Goal: Use online tool/utility: Use online tool/utility

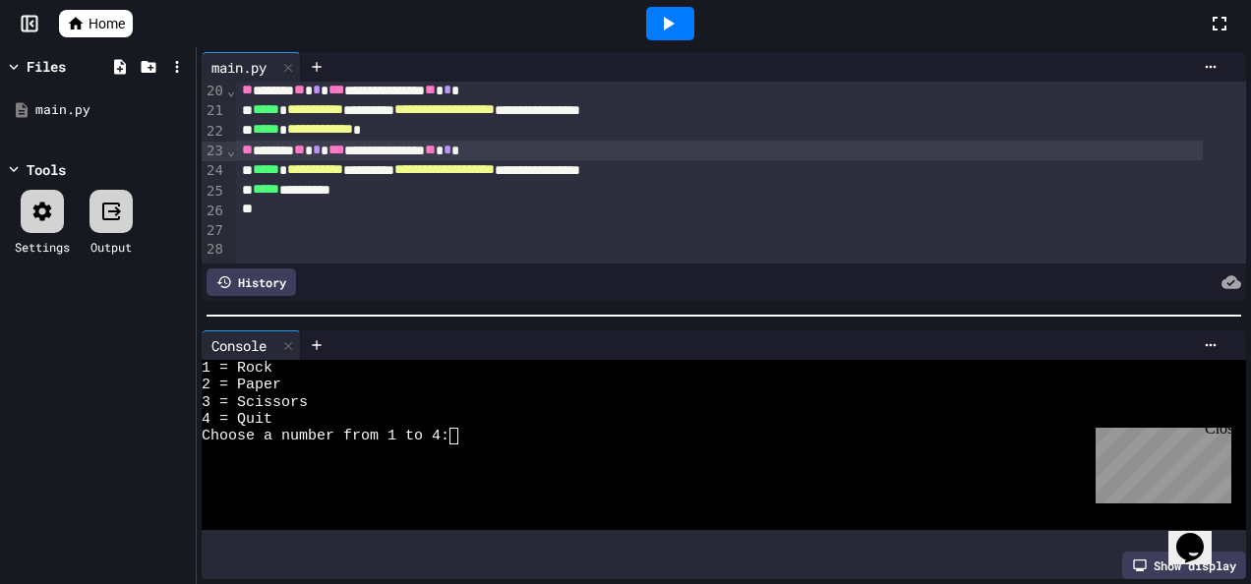
click at [376, 192] on div "**********" at bounding box center [719, 190] width 967 height 20
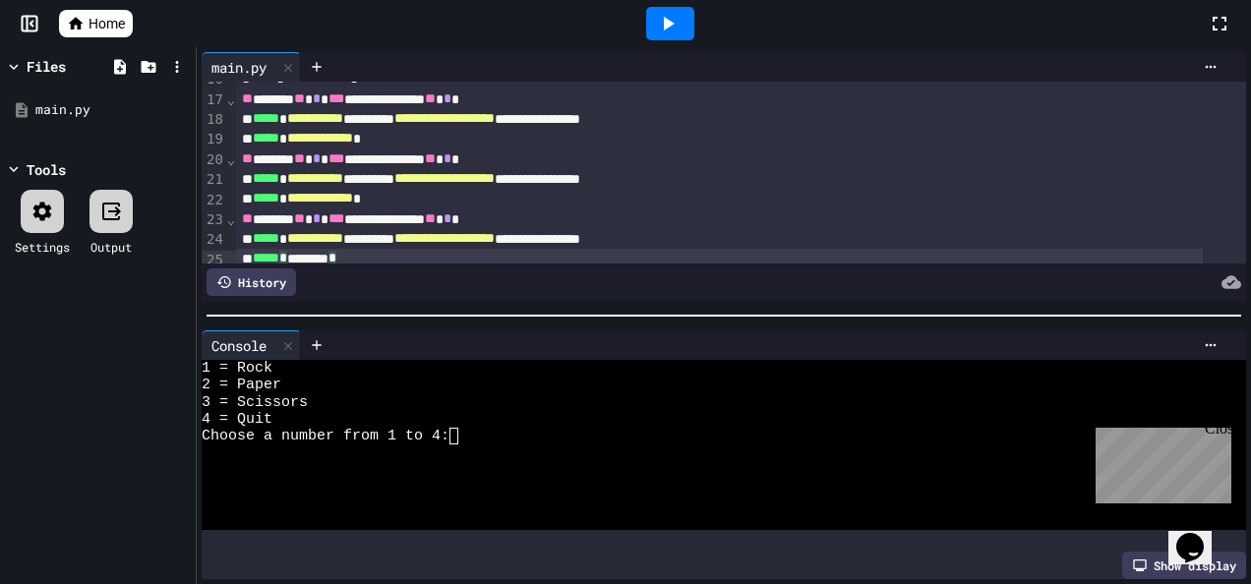
scroll to position [406, 0]
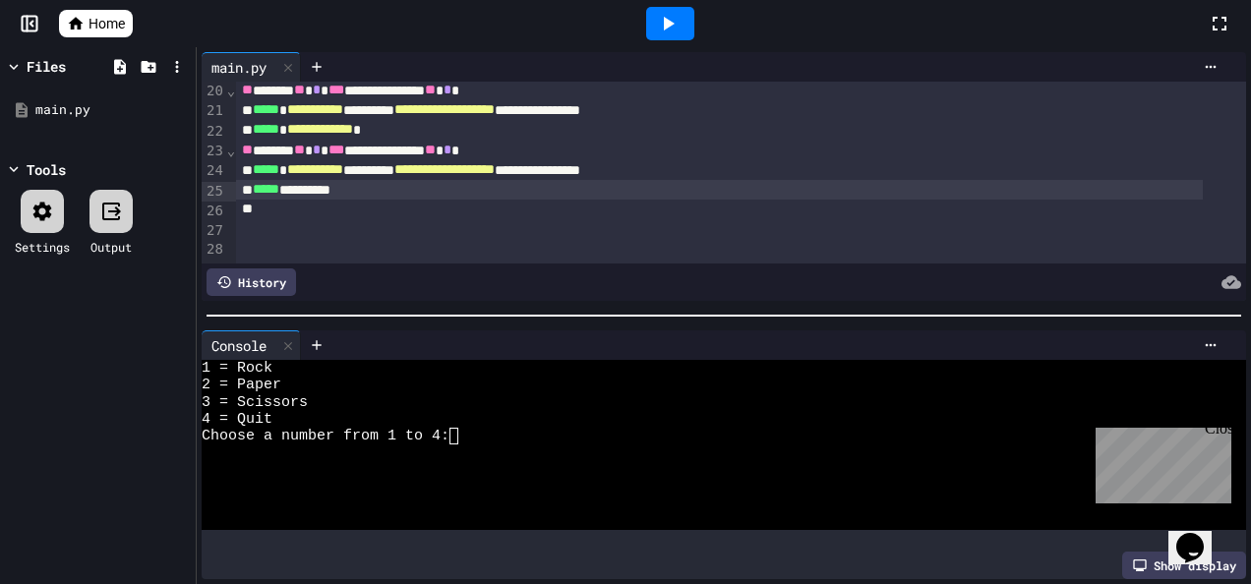
click at [326, 180] on div "**********" at bounding box center [719, 190] width 967 height 20
click at [424, 180] on div "**********" at bounding box center [719, 190] width 967 height 20
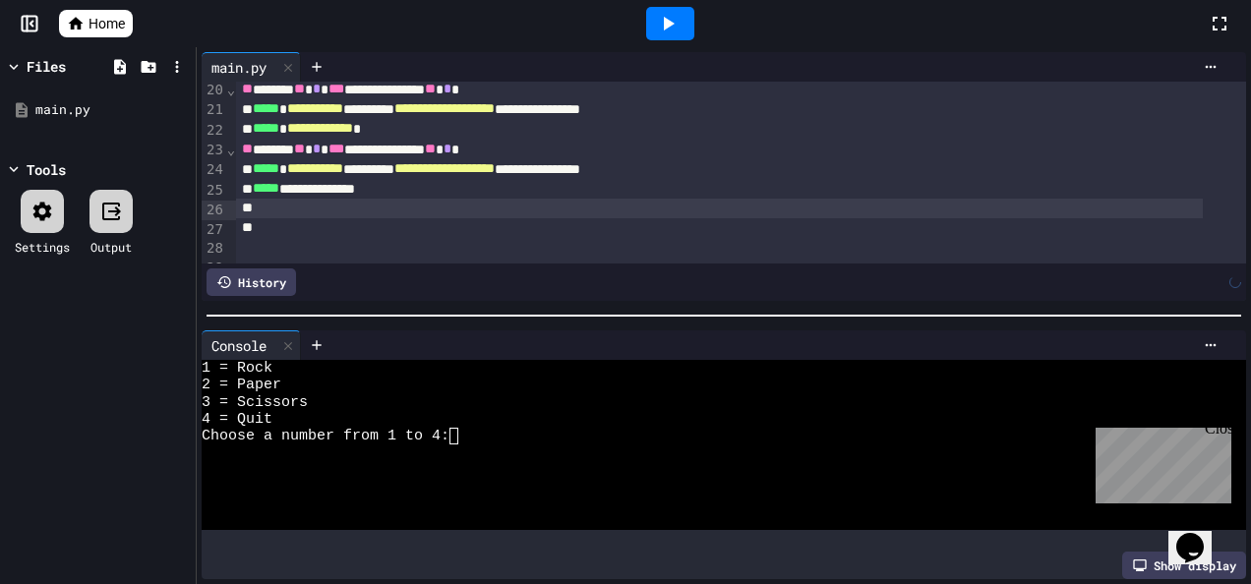
click at [574, 147] on div "**********" at bounding box center [719, 150] width 967 height 20
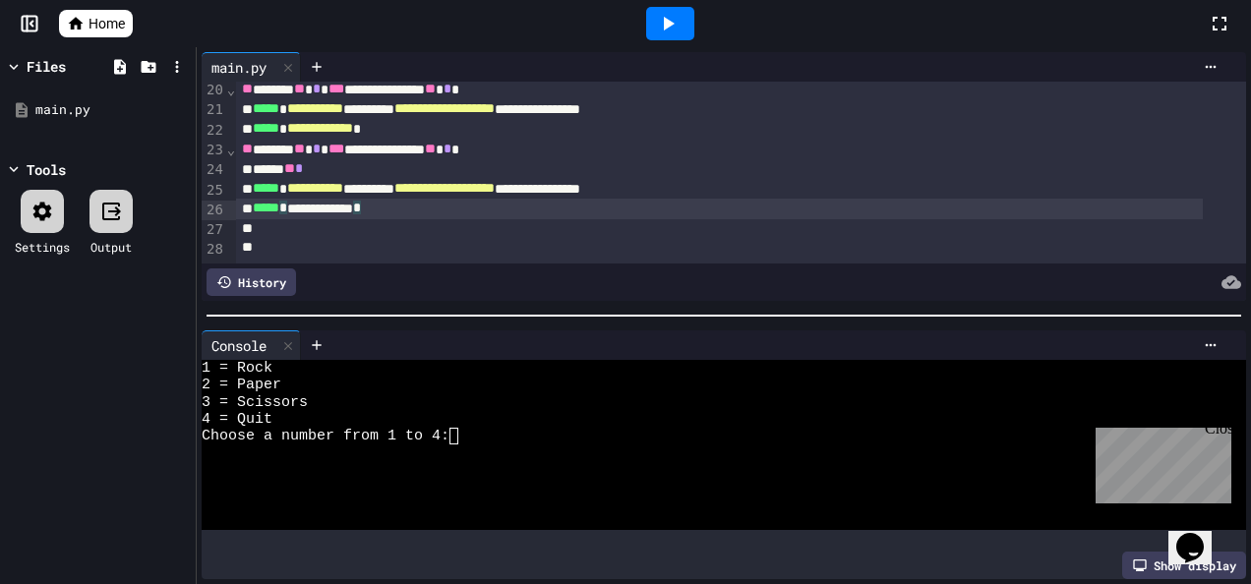
click at [450, 214] on div "**********" at bounding box center [719, 209] width 967 height 20
click at [675, 20] on icon at bounding box center [668, 24] width 24 height 24
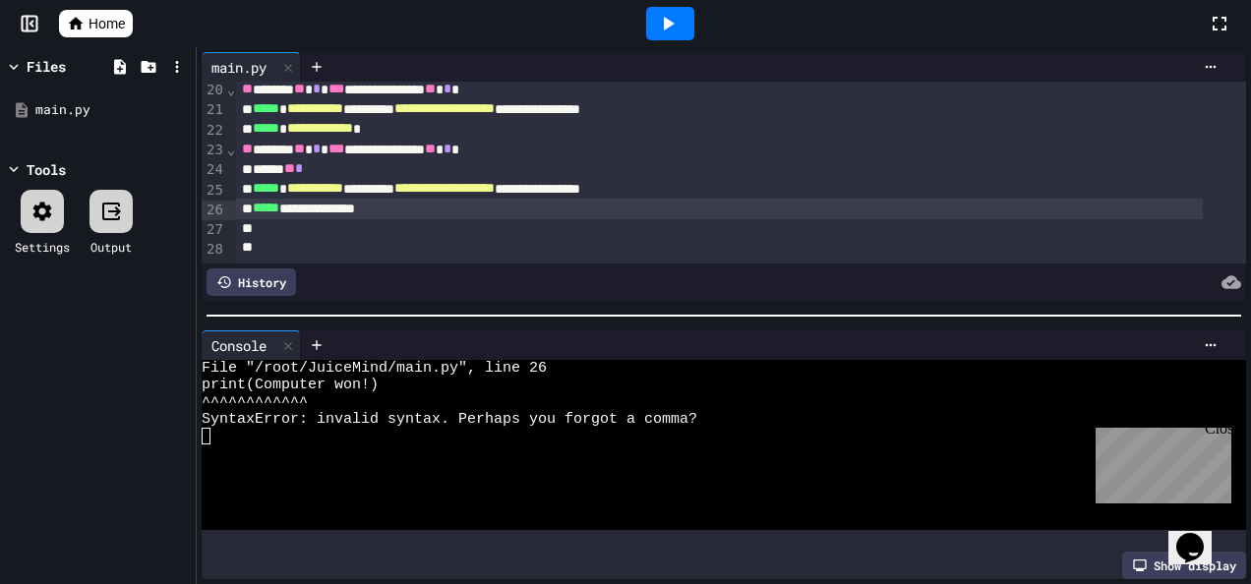
click at [362, 210] on div "**********" at bounding box center [719, 209] width 967 height 20
click at [672, 12] on icon at bounding box center [668, 24] width 24 height 24
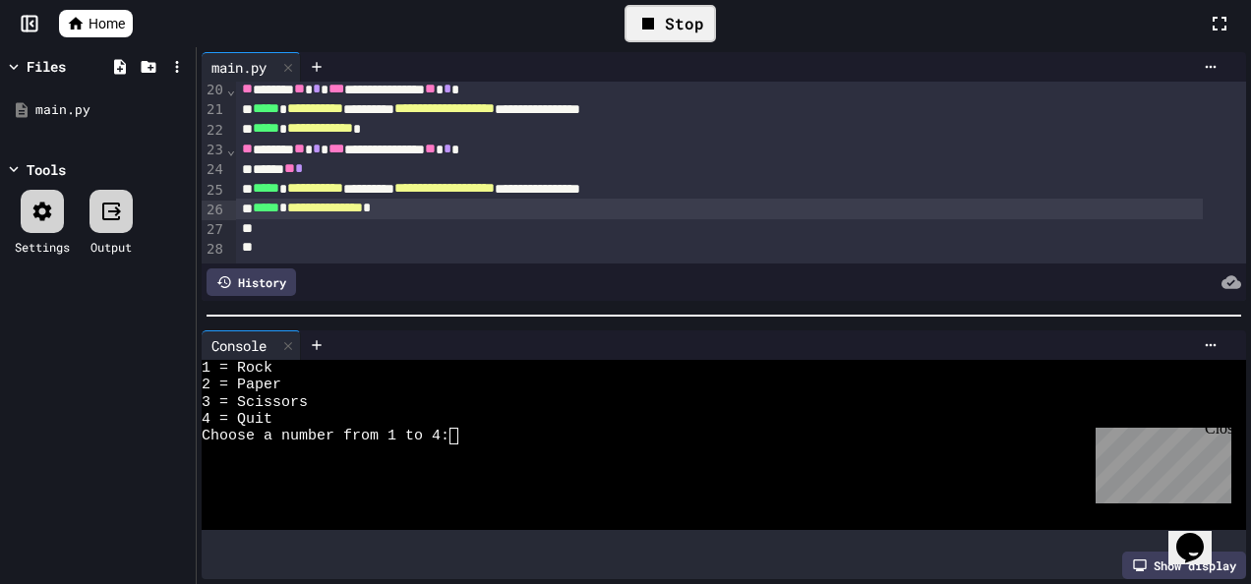
click at [457, 444] on div at bounding box center [706, 452] width 1009 height 17
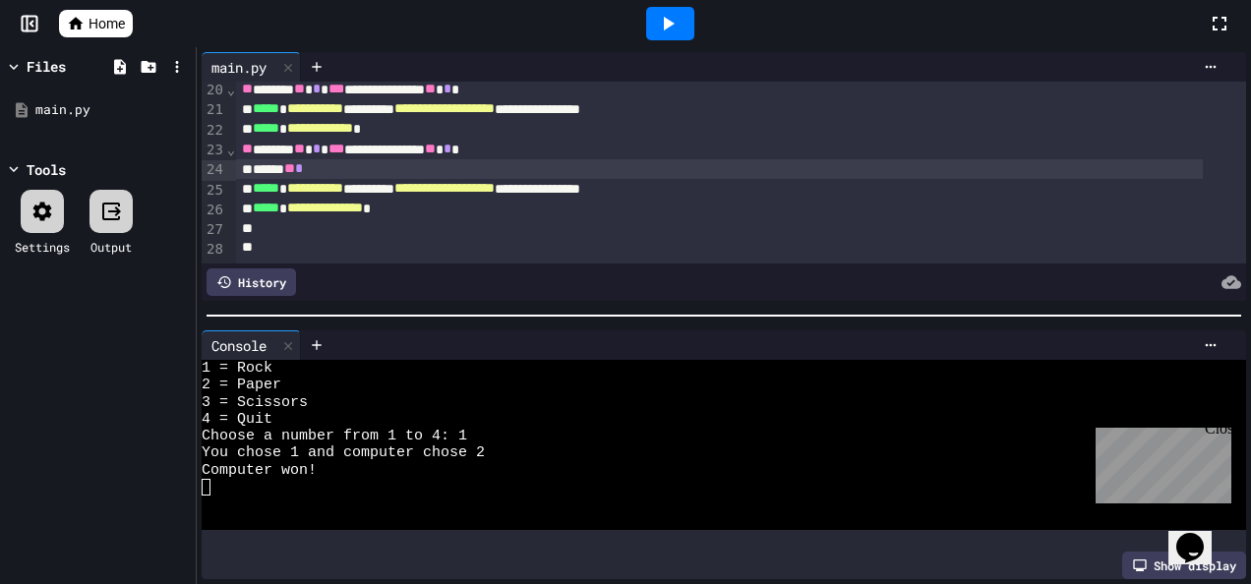
click at [545, 166] on div "***** ** *" at bounding box center [719, 169] width 967 height 20
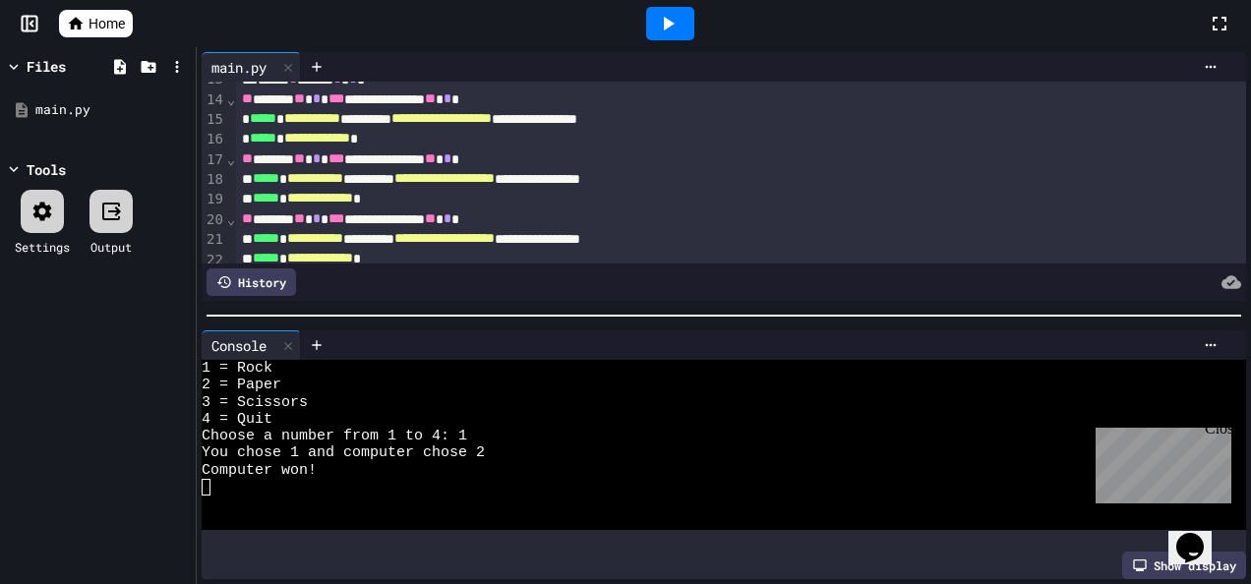
scroll to position [445, 0]
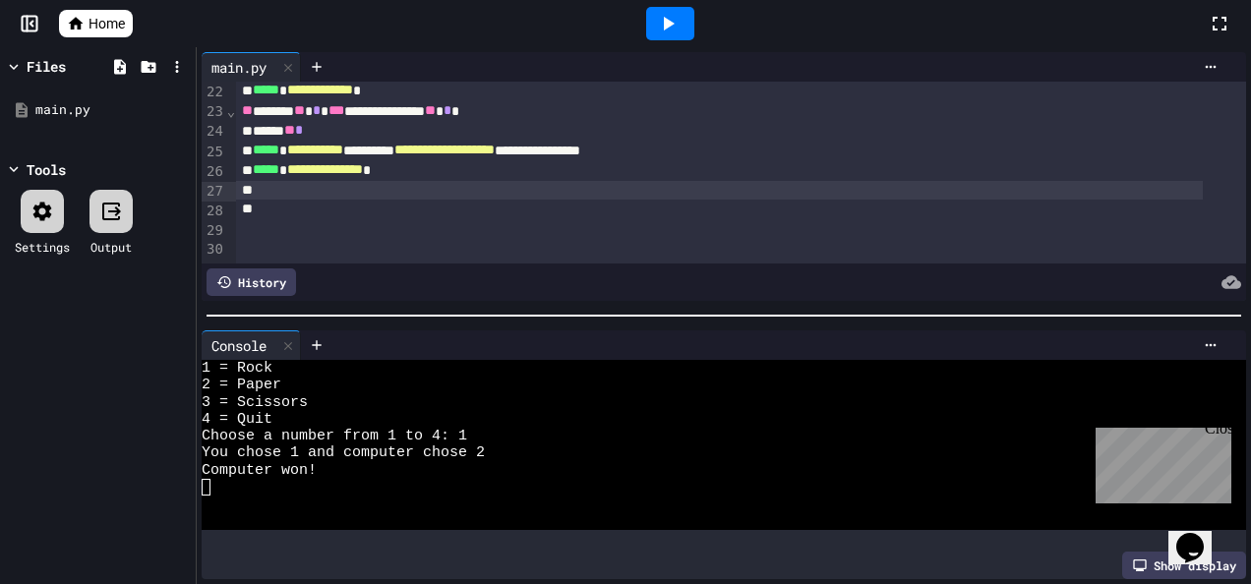
click at [414, 181] on div at bounding box center [719, 191] width 967 height 20
click at [663, 30] on icon at bounding box center [668, 24] width 24 height 24
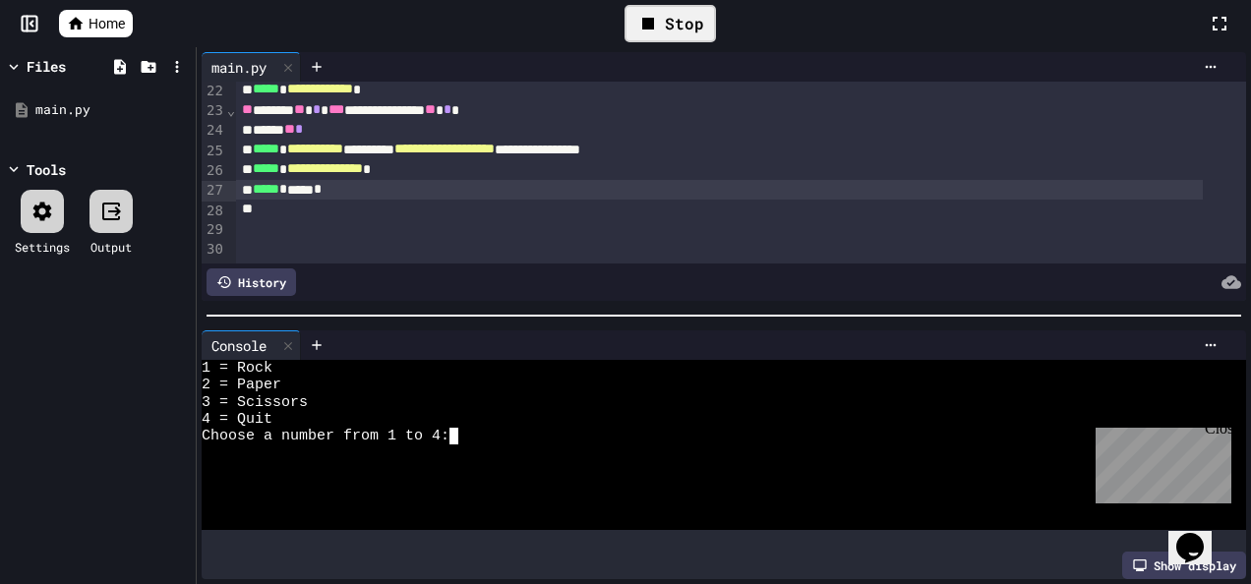
click at [458, 428] on textarea "Terminal input" at bounding box center [462, 436] width 9 height 17
click at [661, 24] on icon at bounding box center [668, 24] width 24 height 24
click at [478, 428] on div "Choose a number from 1 to 4:" at bounding box center [706, 436] width 1009 height 17
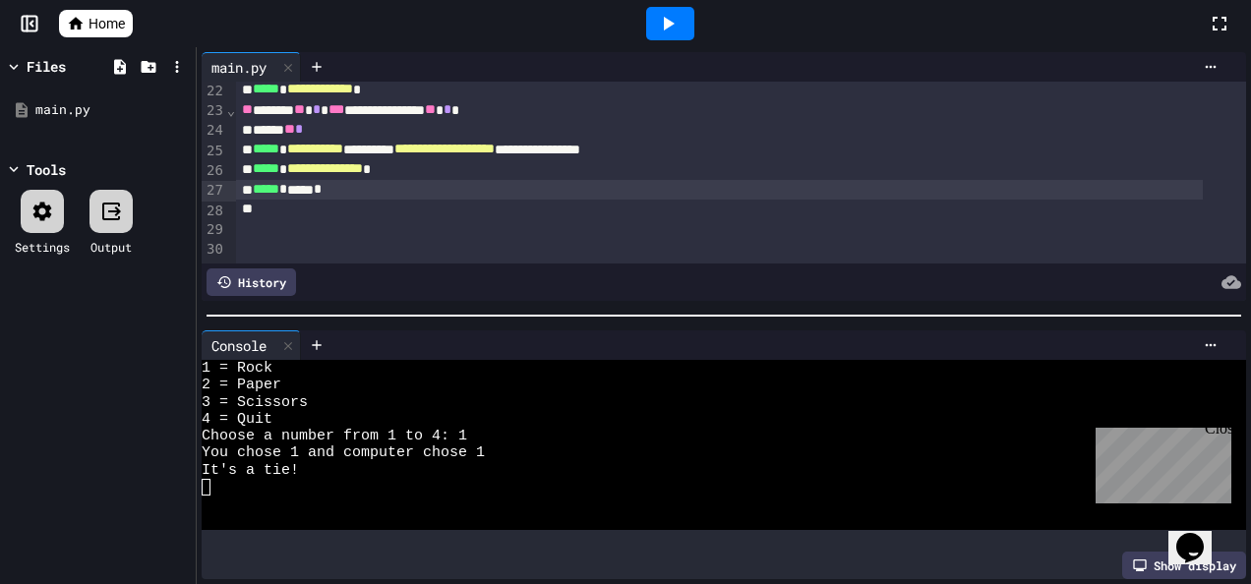
click at [665, 26] on icon at bounding box center [669, 24] width 11 height 14
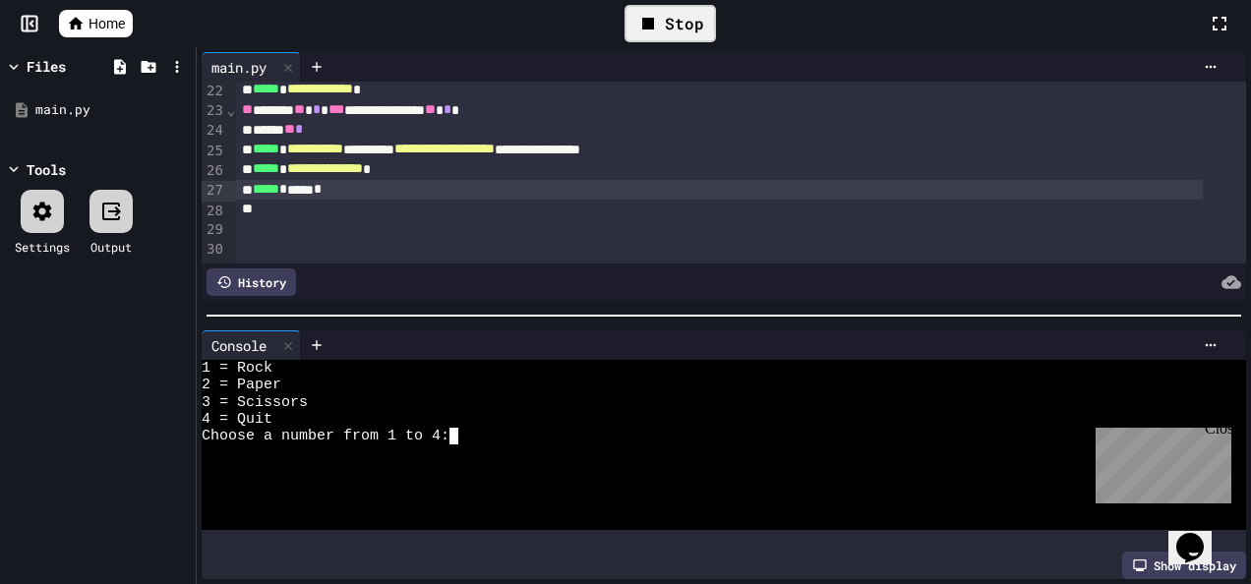
click at [476, 428] on div "Choose a number from 1 to 4:" at bounding box center [706, 436] width 1009 height 17
click at [661, 14] on icon at bounding box center [668, 24] width 24 height 24
click at [468, 428] on div "Choose a number from 1 to 4:" at bounding box center [706, 436] width 1009 height 17
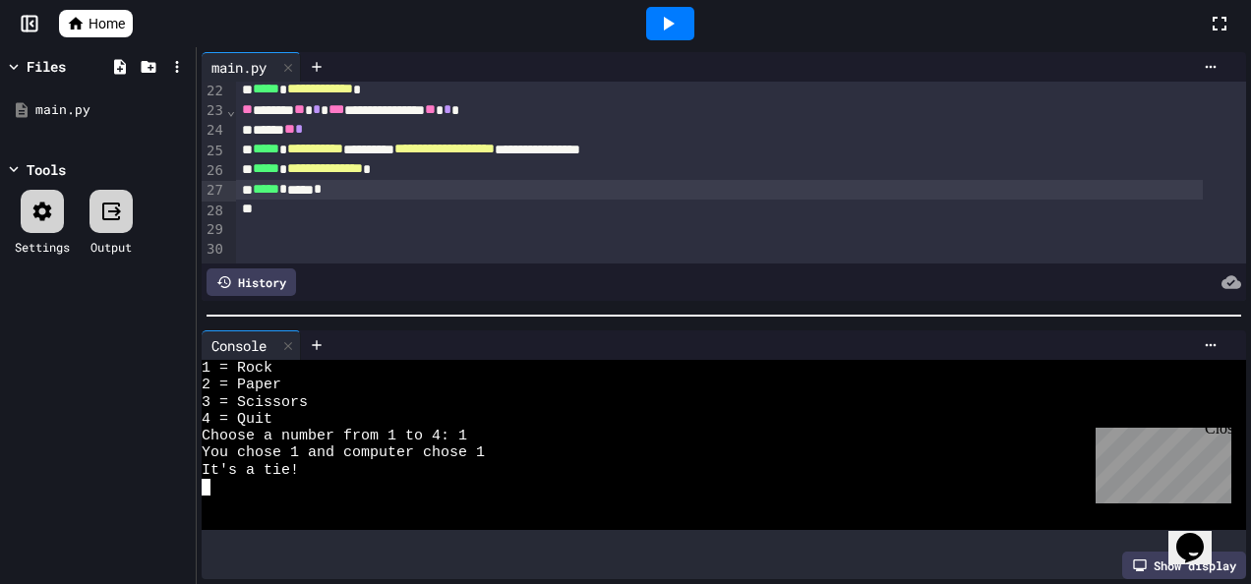
click at [673, 29] on icon at bounding box center [668, 24] width 24 height 24
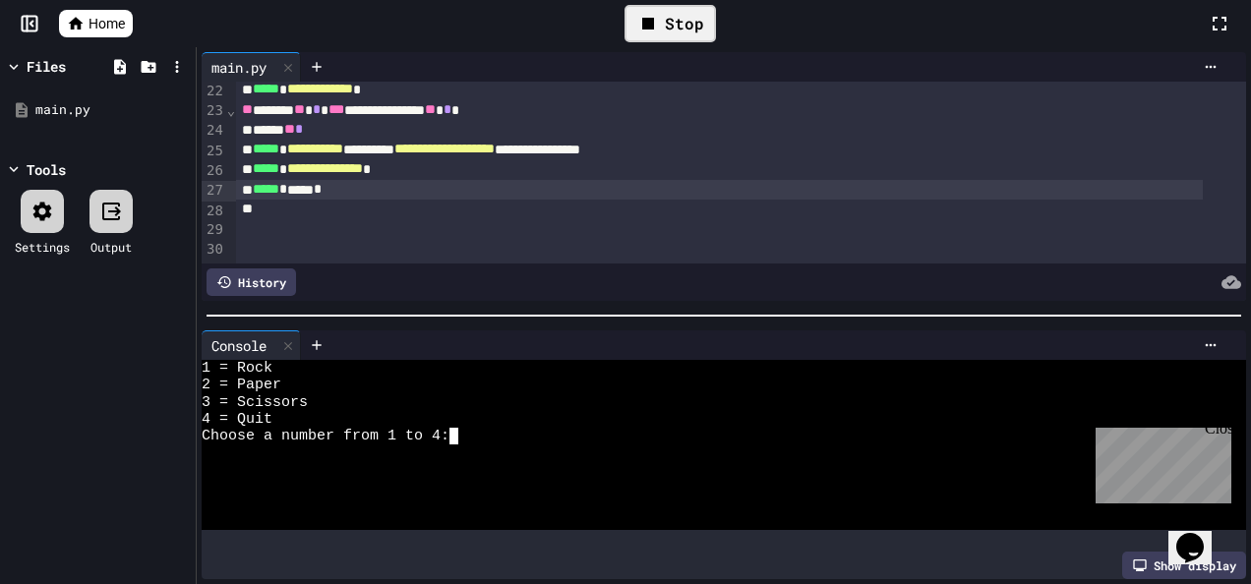
click at [459, 449] on div at bounding box center [706, 452] width 1009 height 17
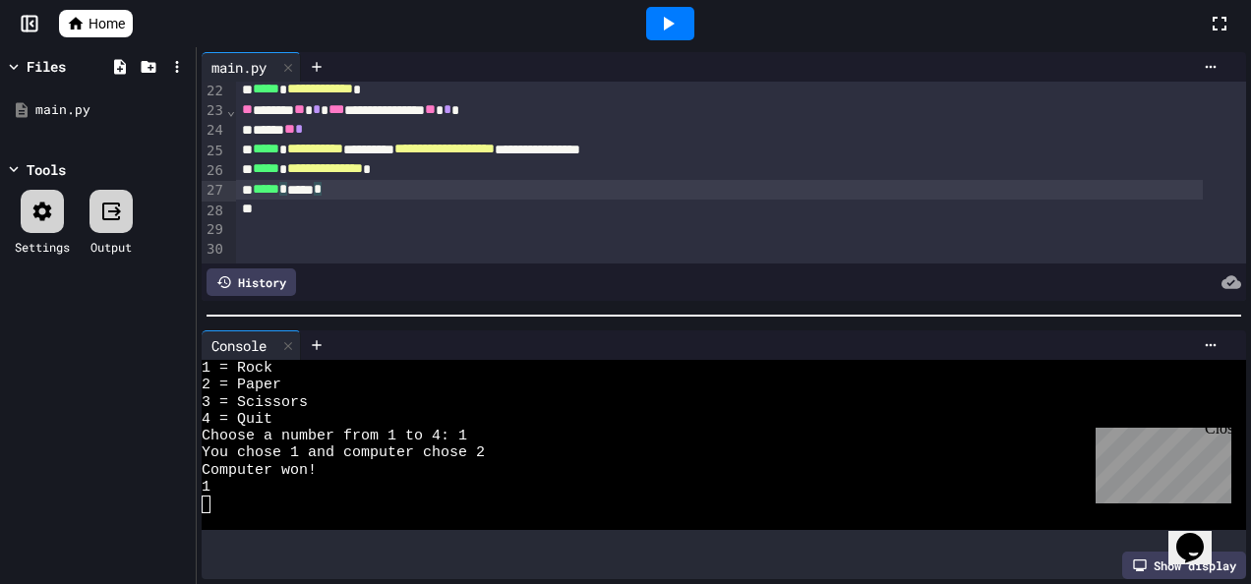
click at [354, 180] on div "***** * ***** *" at bounding box center [719, 190] width 967 height 20
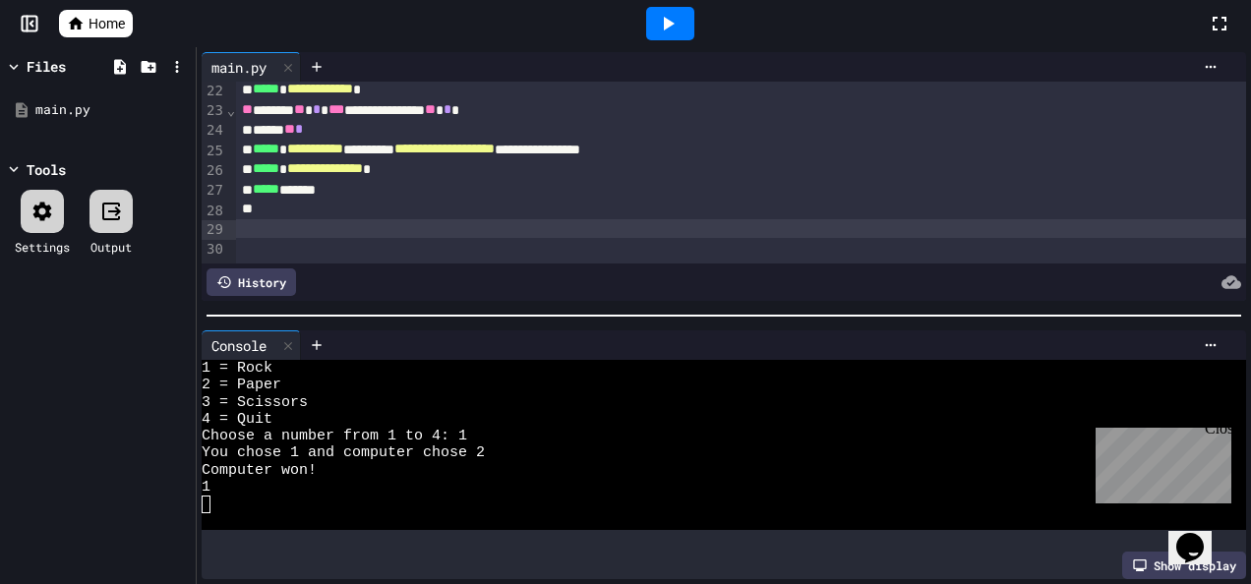
click at [430, 219] on div at bounding box center [741, 229] width 1010 height 20
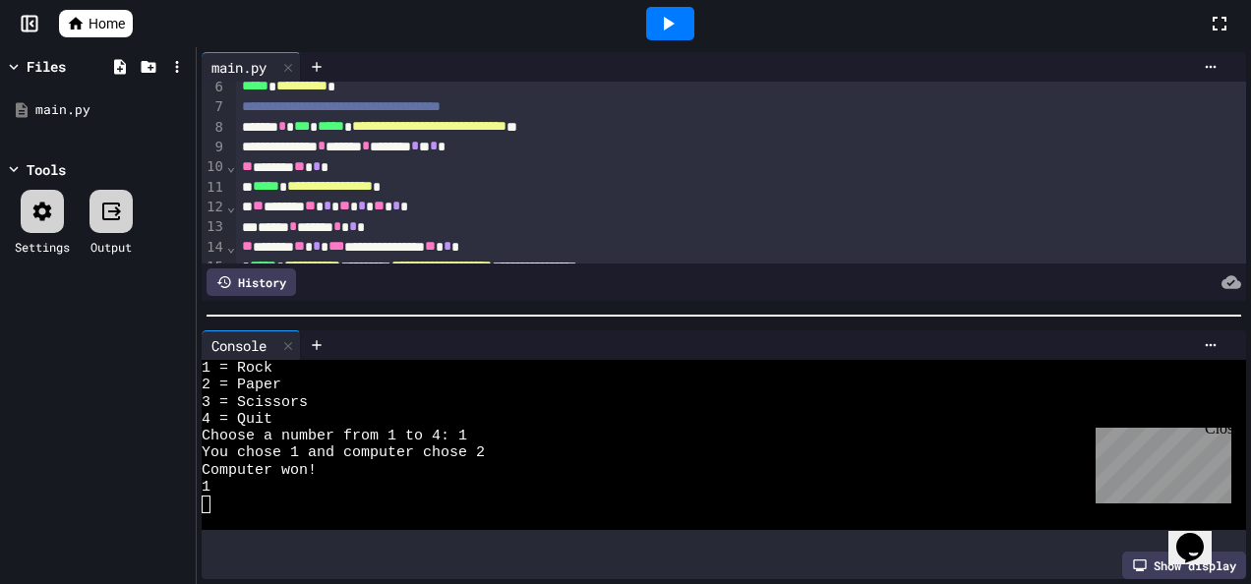
scroll to position [107, 0]
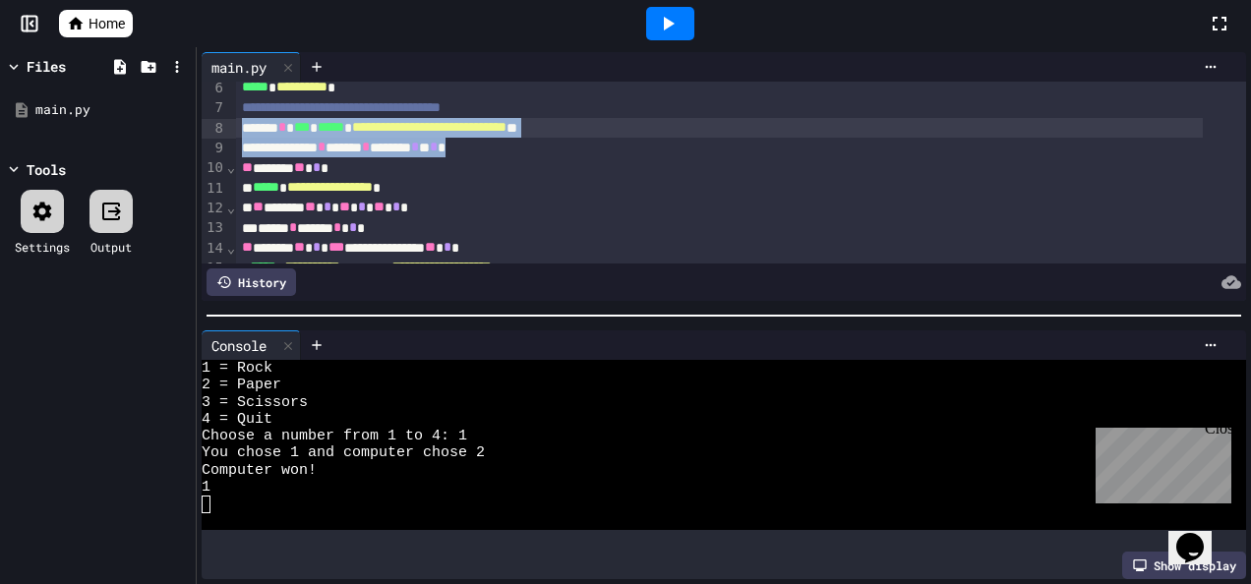
drag, startPoint x: 528, startPoint y: 147, endPoint x: 238, endPoint y: 126, distance: 290.8
click at [238, 126] on div "**********" at bounding box center [741, 276] width 1010 height 605
click at [323, 148] on div "**********" at bounding box center [719, 148] width 967 height 20
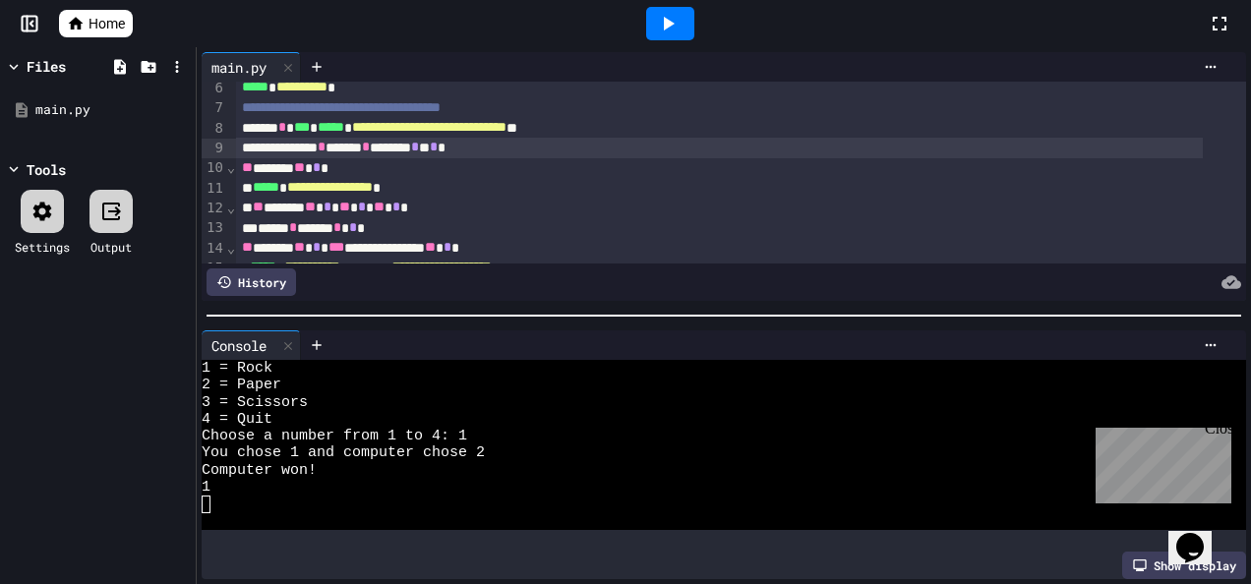
scroll to position [446, 0]
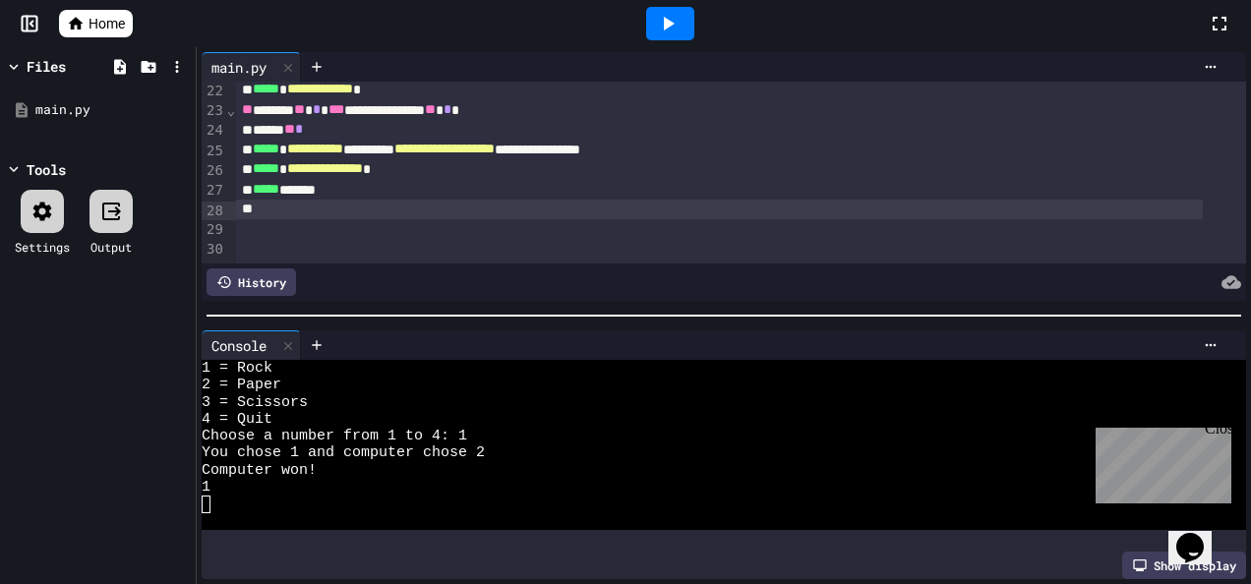
click at [266, 200] on div at bounding box center [719, 210] width 967 height 20
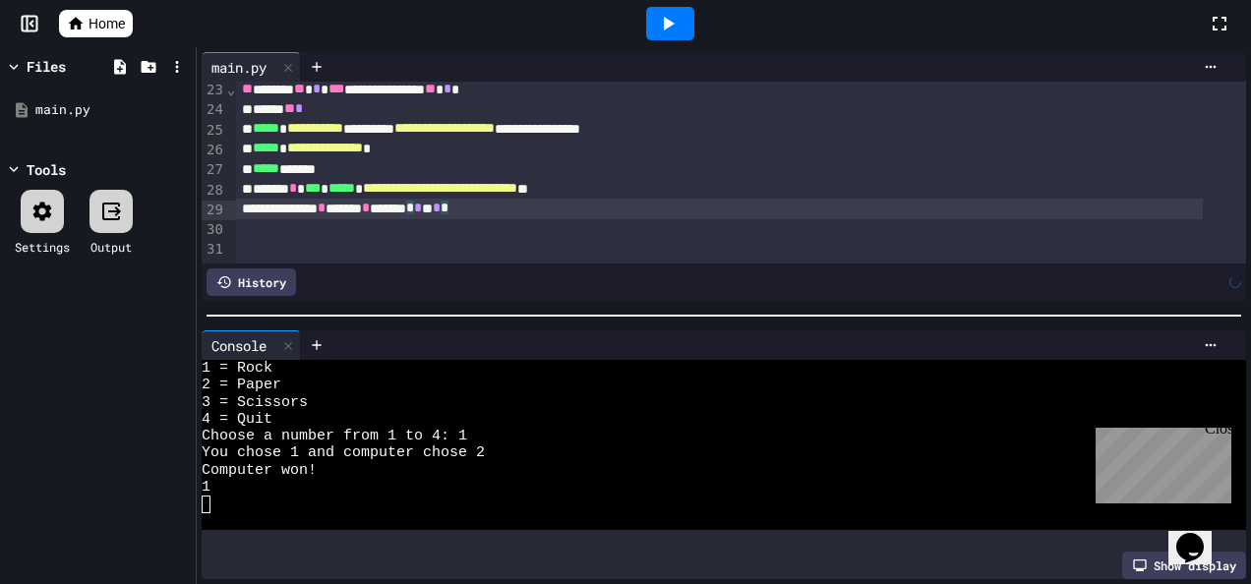
click at [684, 21] on div at bounding box center [670, 23] width 48 height 33
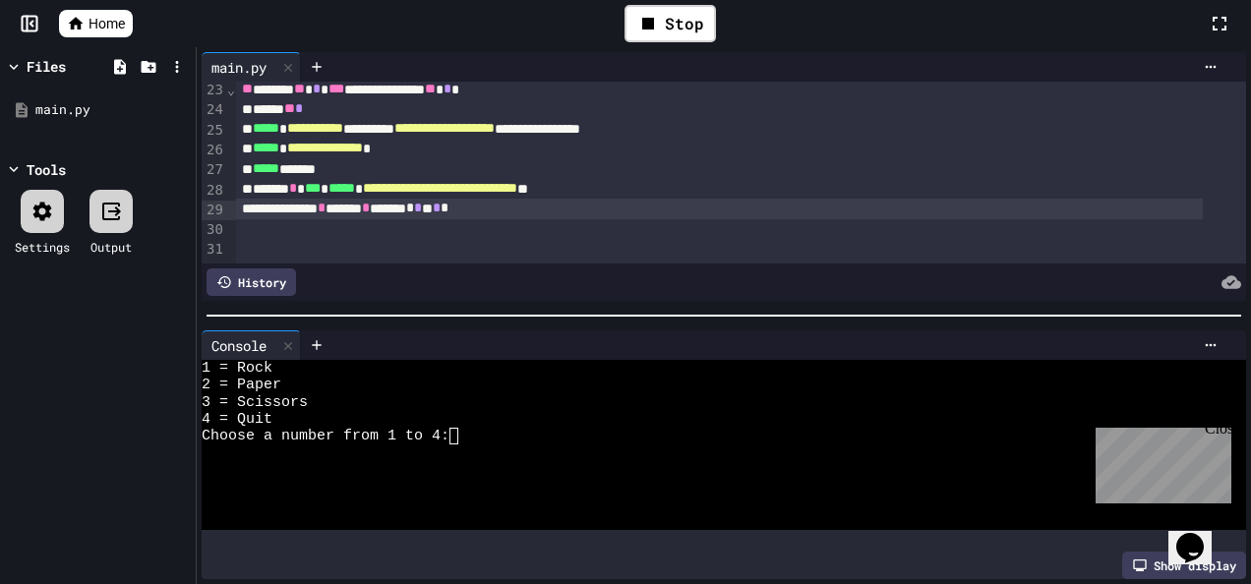
click at [468, 428] on div "Choose a number from 1 to 4:" at bounding box center [706, 436] width 1009 height 17
click at [649, 24] on div at bounding box center [670, 23] width 48 height 33
click at [240, 212] on div "**********" at bounding box center [719, 209] width 967 height 20
click at [668, 13] on div "Stop" at bounding box center [669, 23] width 91 height 37
click at [667, 19] on icon at bounding box center [669, 24] width 11 height 14
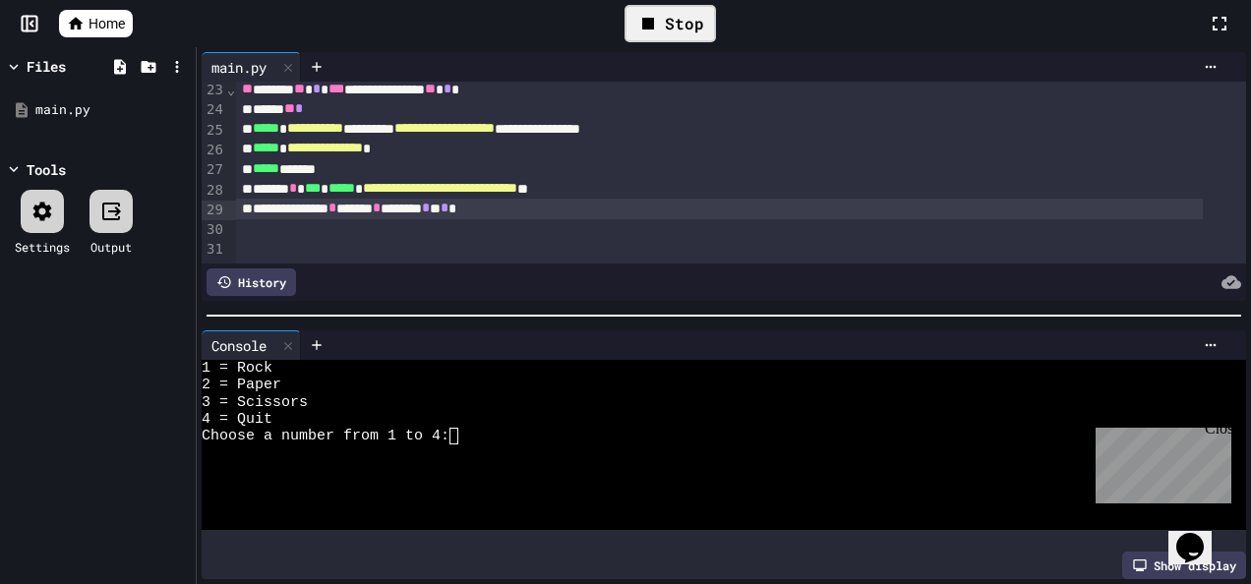
click at [253, 183] on div "**********" at bounding box center [719, 189] width 967 height 20
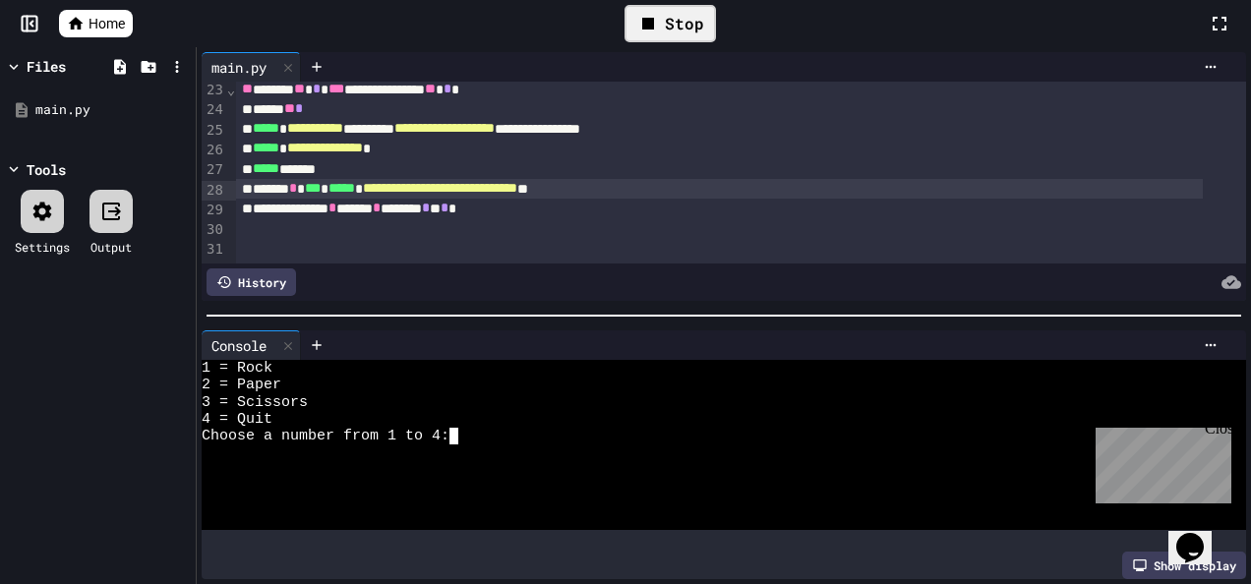
click at [469, 429] on div "Choose a number from 1 to 4:" at bounding box center [706, 436] width 1009 height 17
click at [664, 30] on icon at bounding box center [669, 24] width 11 height 14
click at [471, 414] on div "4 = Quit" at bounding box center [706, 419] width 1009 height 17
click at [663, 33] on icon at bounding box center [668, 24] width 24 height 24
click at [459, 431] on textarea "Terminal input" at bounding box center [462, 436] width 9 height 17
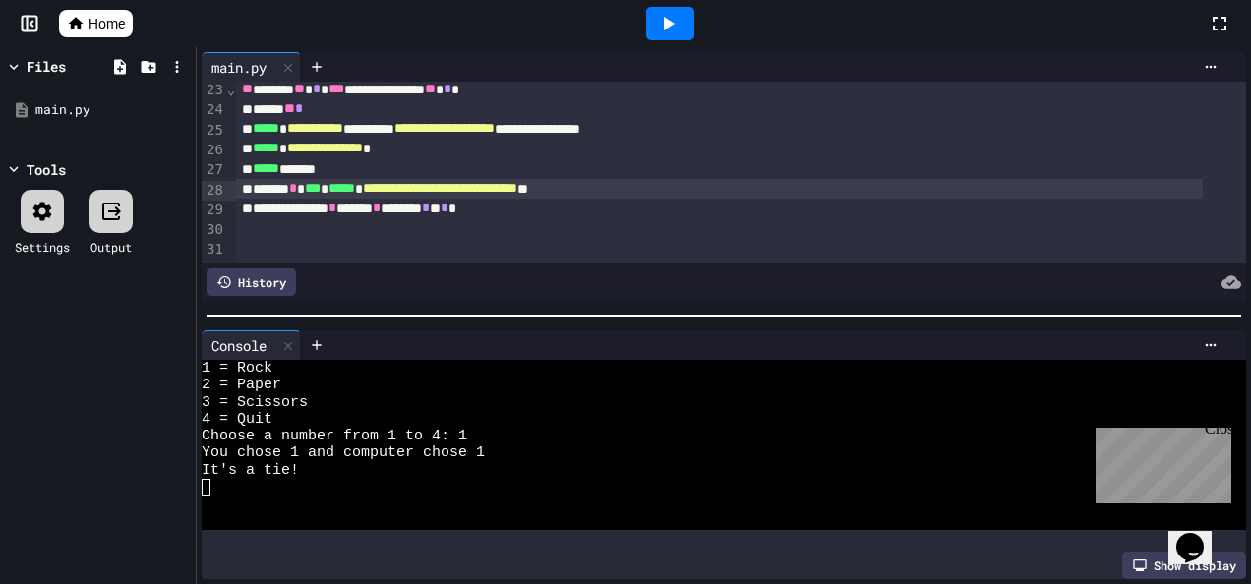
click at [673, 15] on icon at bounding box center [668, 24] width 24 height 24
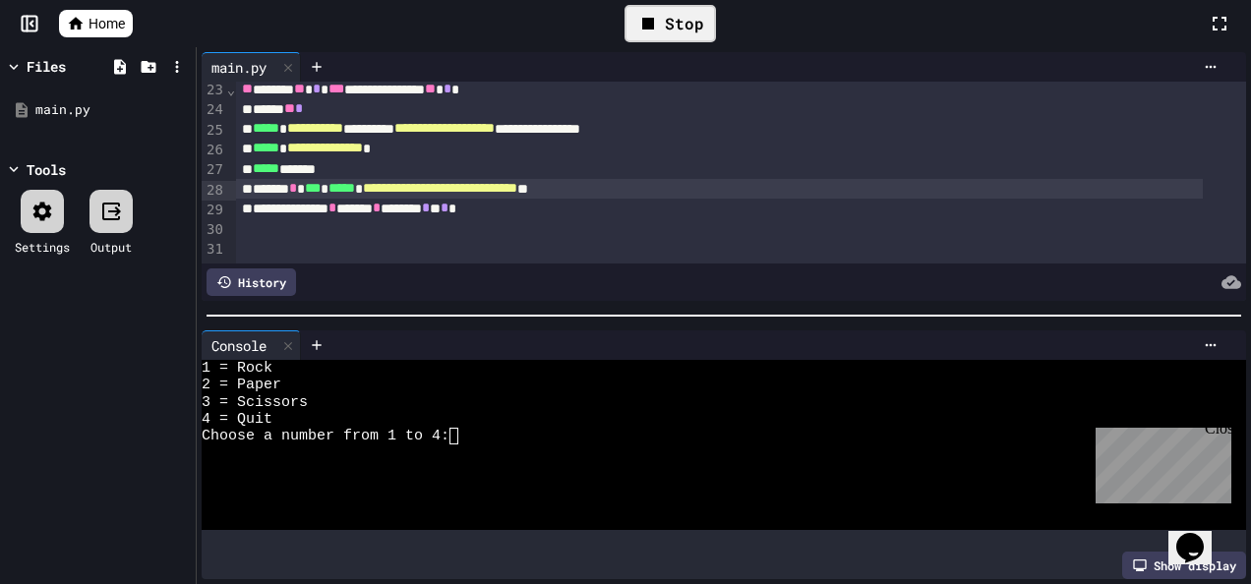
click at [462, 428] on textarea "Terminal input" at bounding box center [462, 436] width 9 height 17
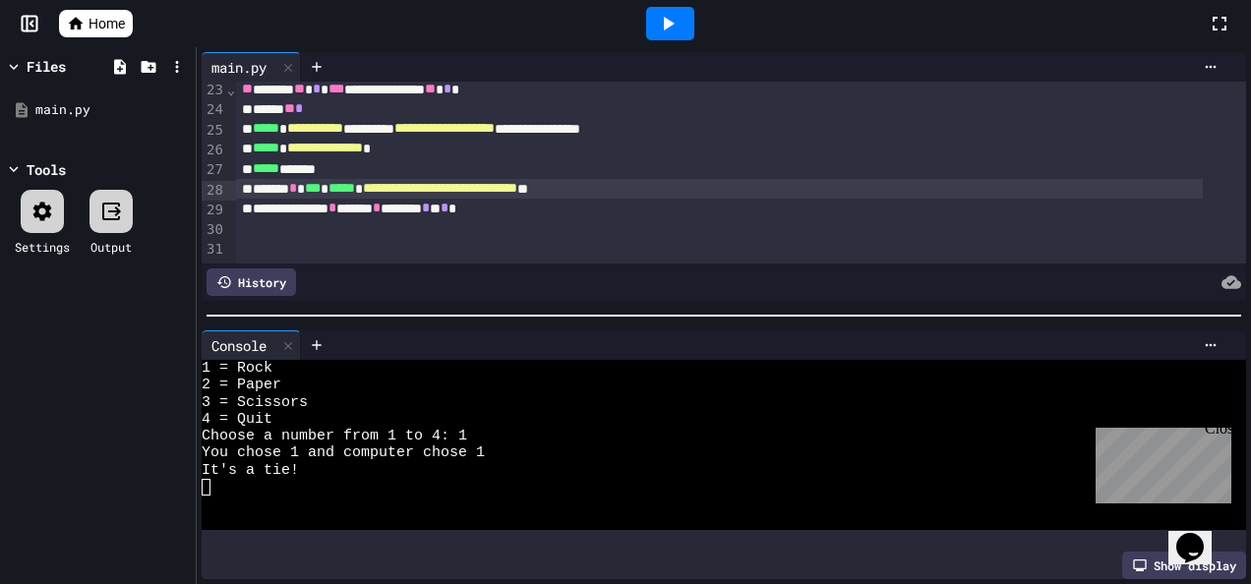
click at [659, 20] on icon at bounding box center [668, 24] width 24 height 24
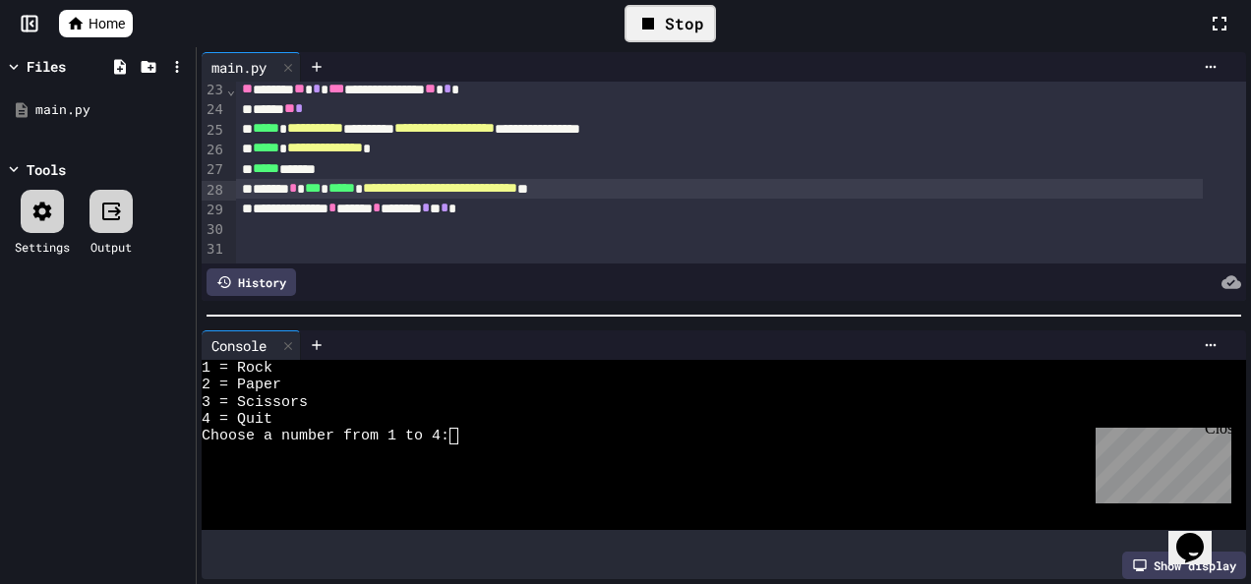
click at [466, 444] on div at bounding box center [706, 452] width 1009 height 17
click at [680, 9] on div at bounding box center [670, 23] width 48 height 33
click at [464, 431] on textarea "Terminal input" at bounding box center [462, 436] width 9 height 17
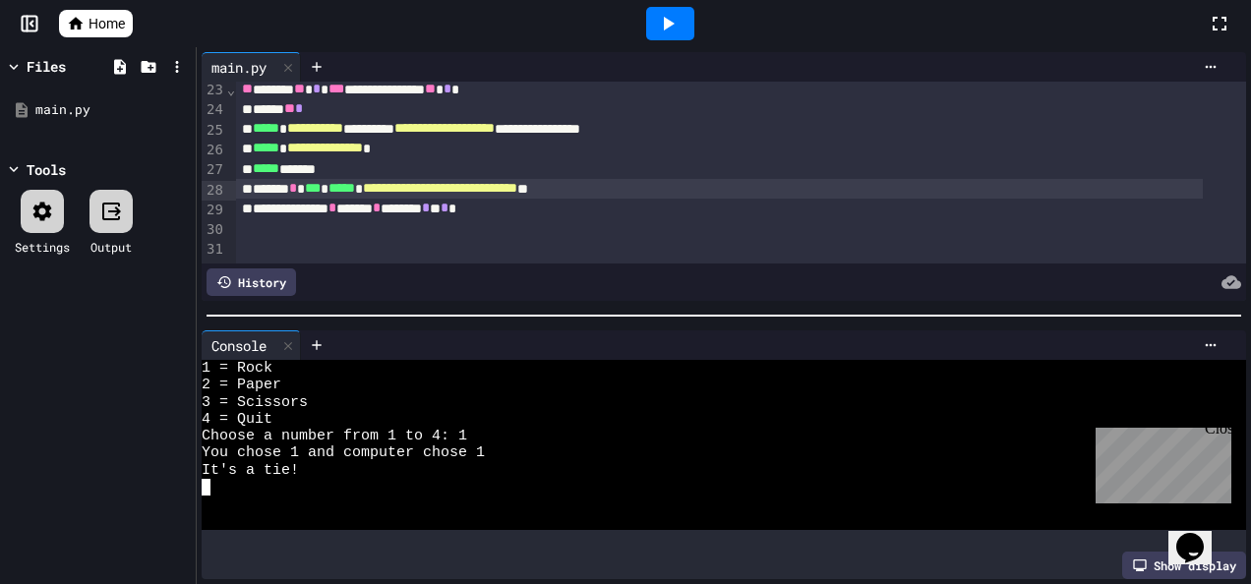
click at [648, 37] on div at bounding box center [670, 23] width 48 height 33
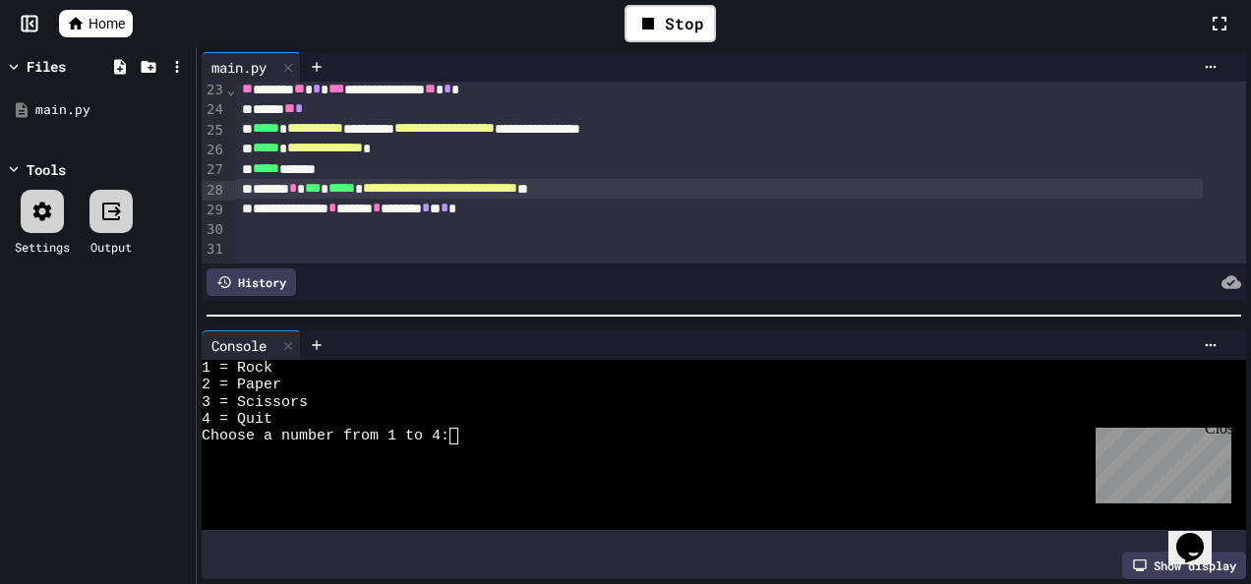
click at [462, 444] on div at bounding box center [706, 452] width 1009 height 17
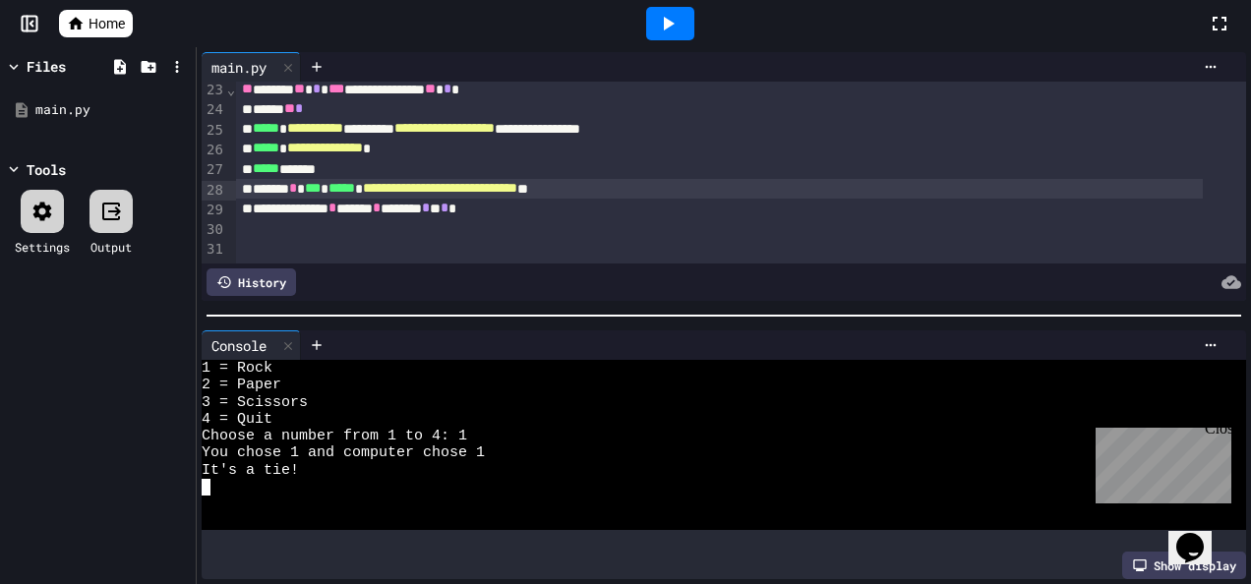
click at [669, 18] on icon at bounding box center [668, 24] width 24 height 24
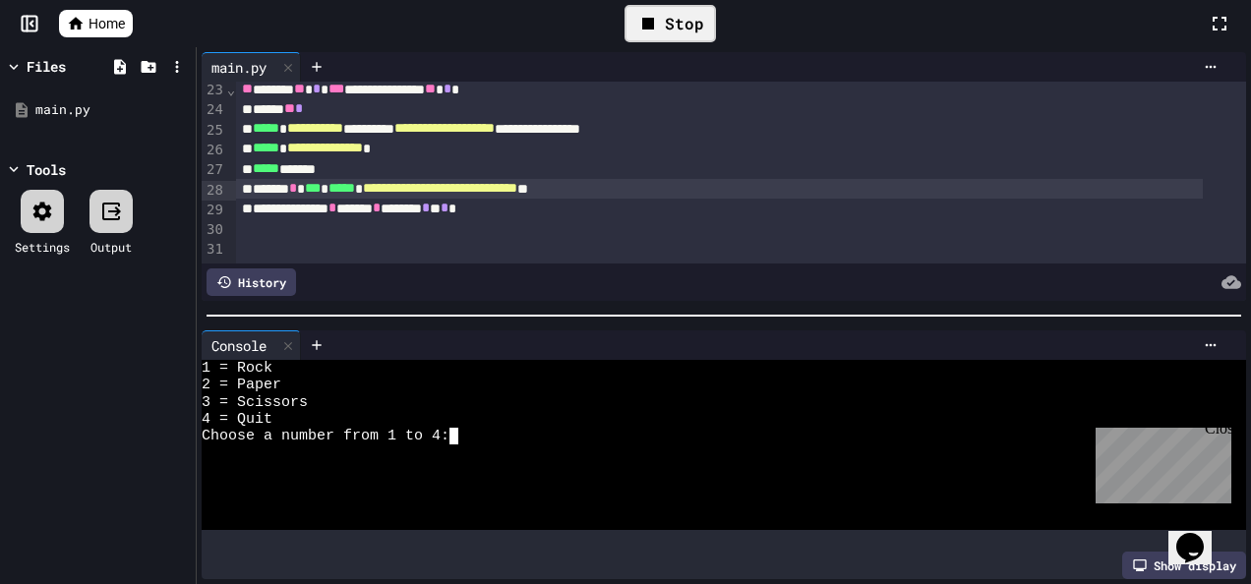
click at [464, 436] on textarea "Terminal input" at bounding box center [462, 436] width 9 height 17
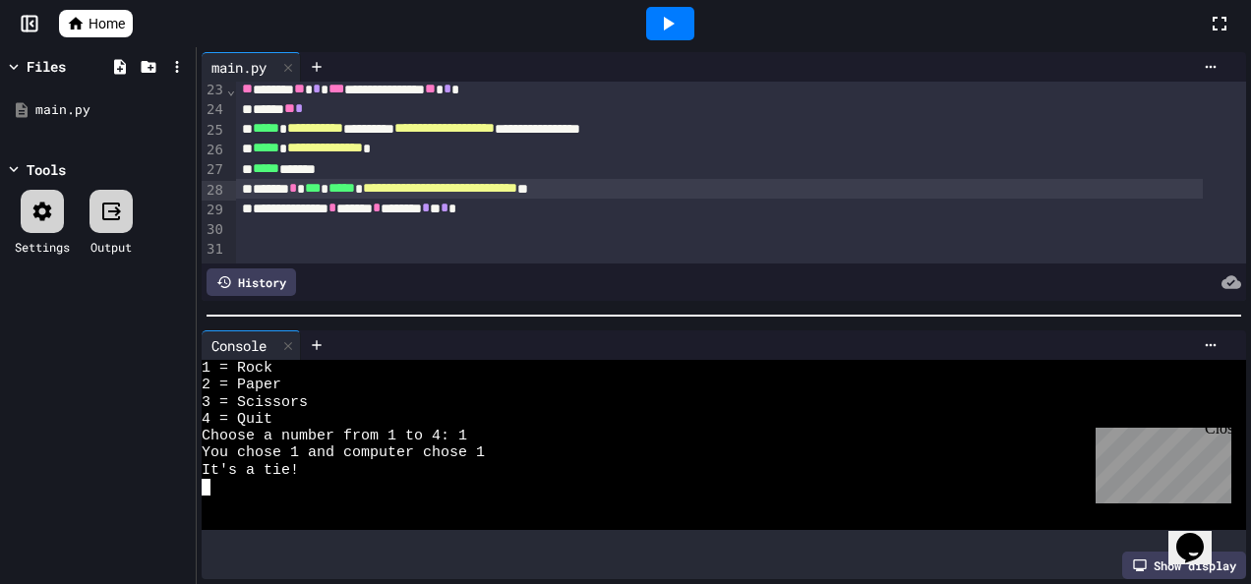
click at [685, 21] on div at bounding box center [670, 23] width 48 height 33
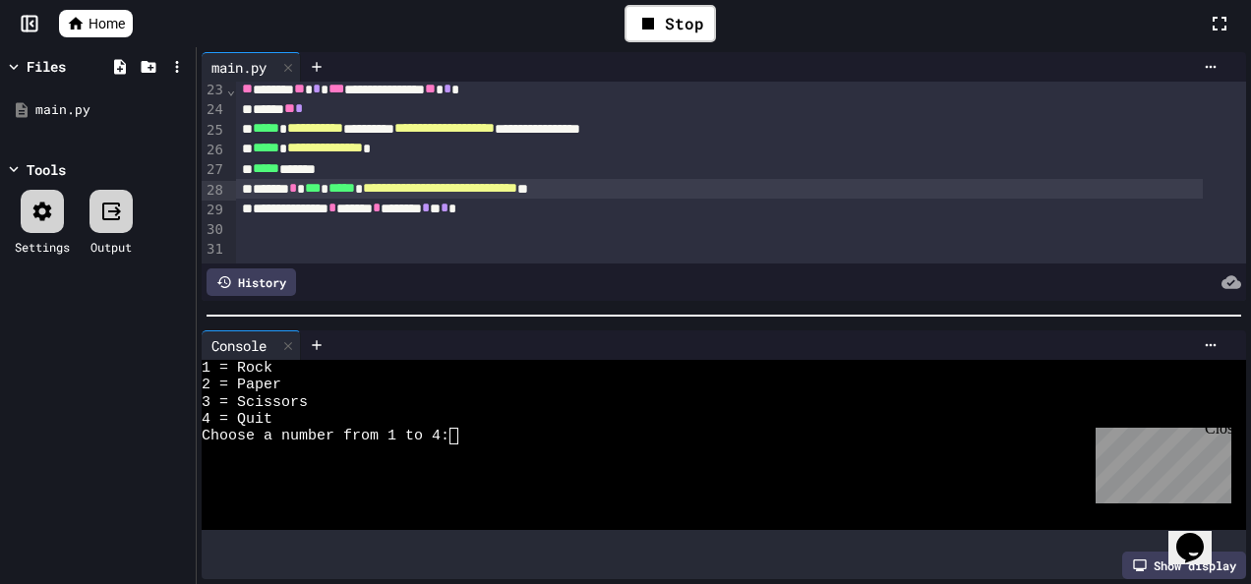
click at [464, 428] on textarea "Terminal input" at bounding box center [462, 436] width 9 height 17
click at [662, 7] on div at bounding box center [670, 23] width 48 height 33
click at [461, 430] on textarea "Terminal input" at bounding box center [462, 436] width 9 height 17
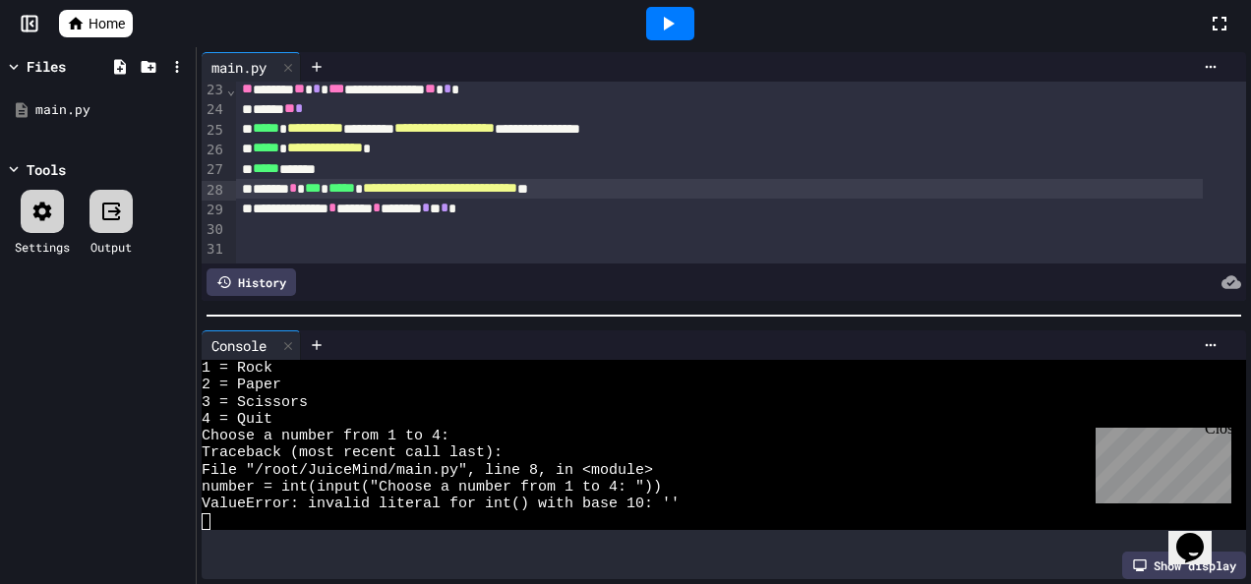
click at [662, 41] on div at bounding box center [670, 23] width 68 height 53
click at [663, 20] on icon at bounding box center [668, 24] width 24 height 24
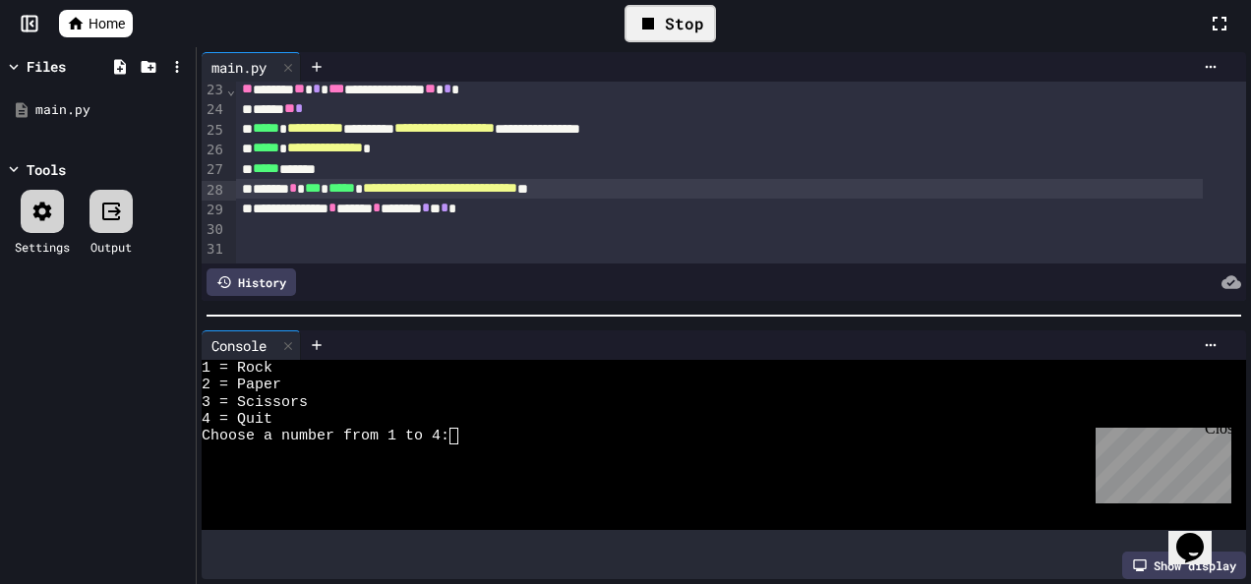
click at [470, 435] on div "Choose a number from 1 to 4:" at bounding box center [706, 436] width 1009 height 17
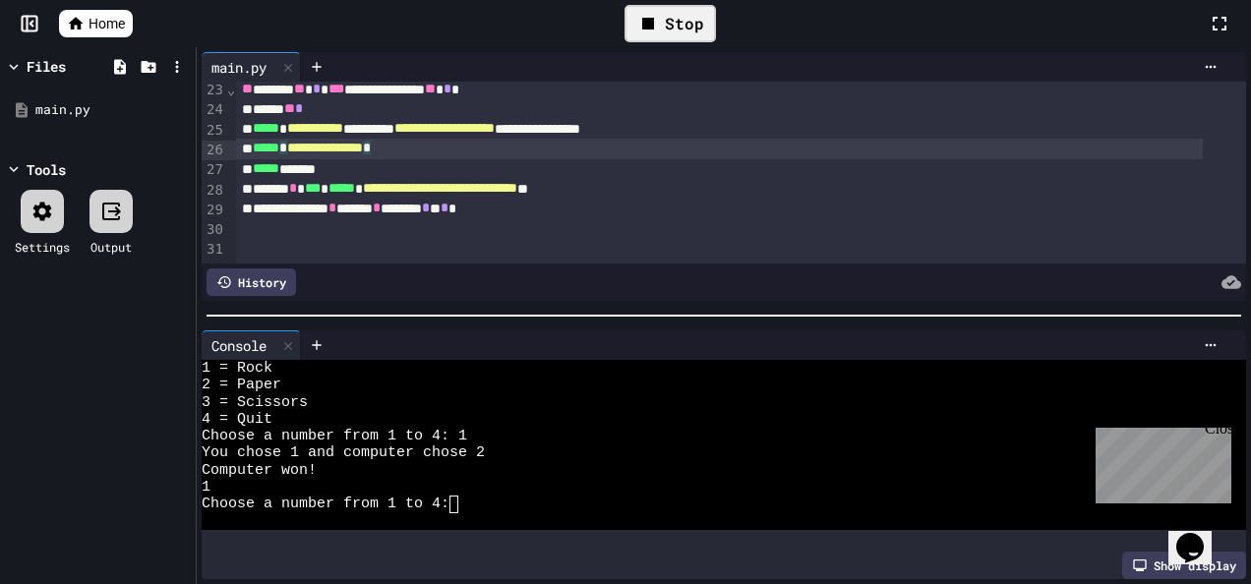
click at [466, 158] on div "**********" at bounding box center [719, 149] width 967 height 20
click at [472, 513] on div at bounding box center [706, 521] width 1009 height 17
click at [680, 17] on div at bounding box center [670, 23] width 48 height 33
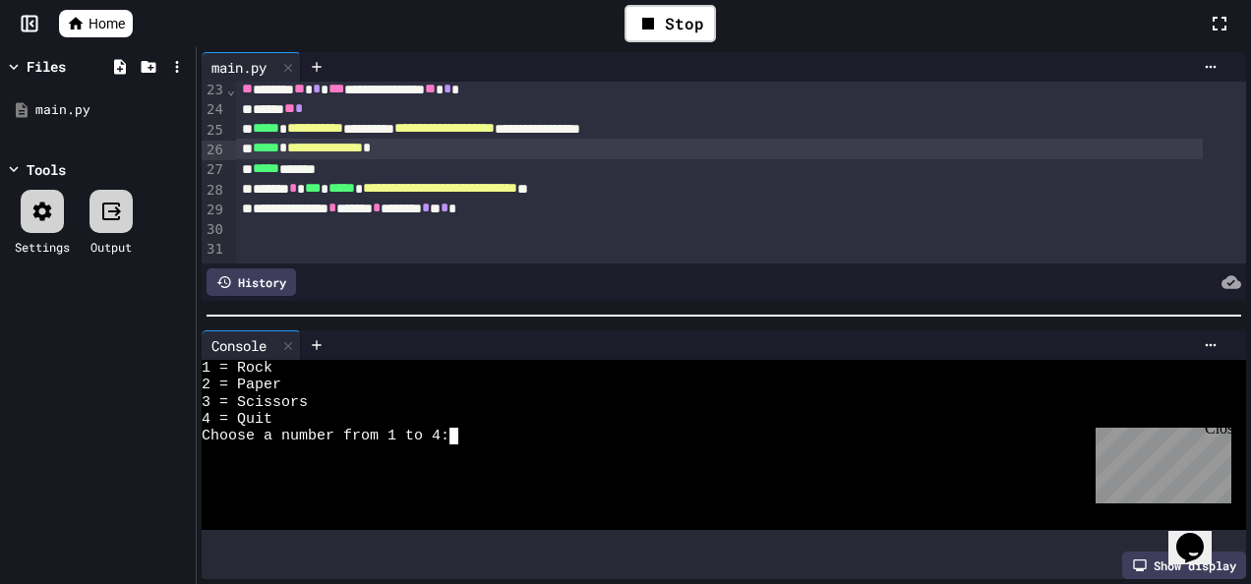
click at [468, 428] on div "Choose a number from 1 to 4:" at bounding box center [706, 436] width 1009 height 17
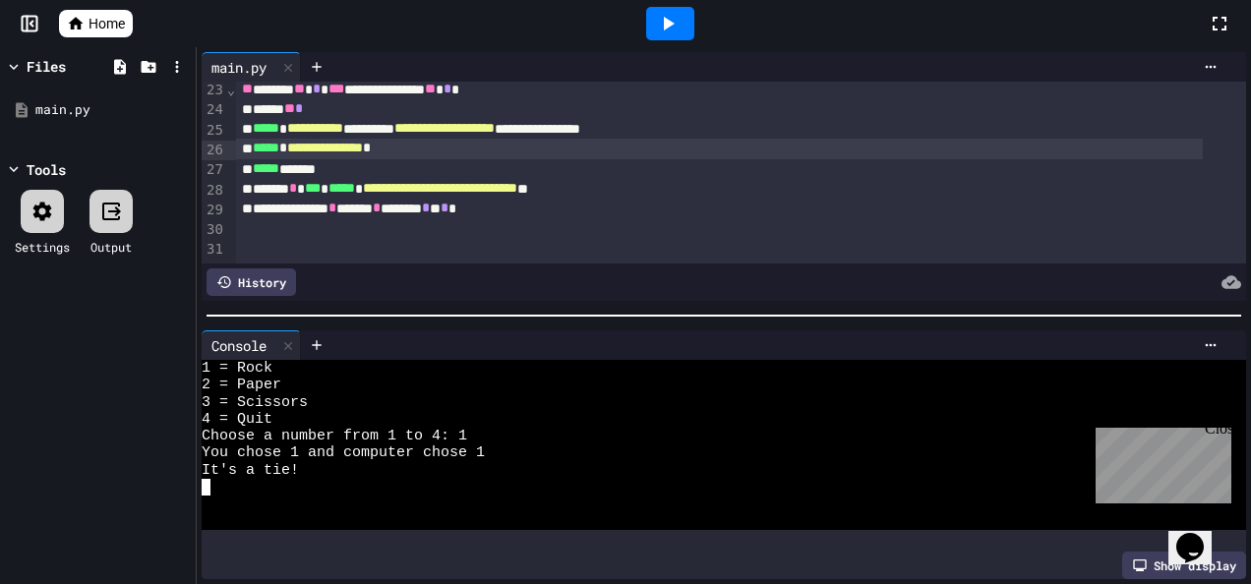
click at [681, 14] on div at bounding box center [670, 23] width 48 height 33
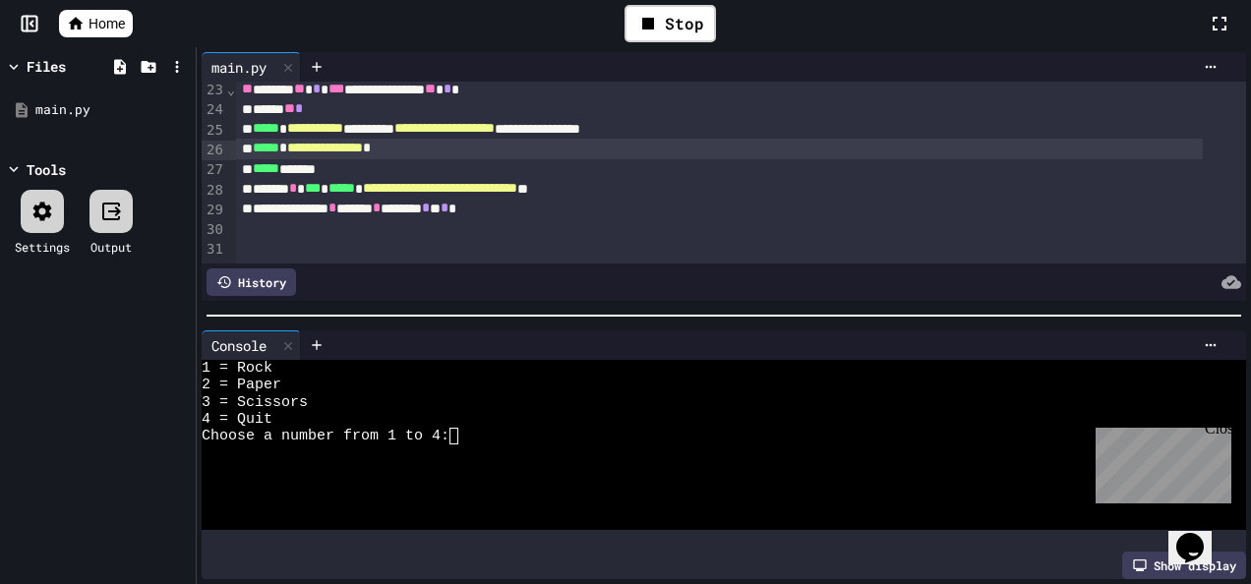
click at [465, 428] on textarea "Terminal input" at bounding box center [462, 436] width 9 height 17
click at [684, 27] on div at bounding box center [670, 23] width 48 height 33
click at [464, 428] on textarea "Terminal input" at bounding box center [462, 436] width 9 height 17
click at [665, 20] on icon at bounding box center [669, 24] width 11 height 14
click at [474, 428] on div "Choose a number from 1 to 4:" at bounding box center [706, 436] width 1009 height 17
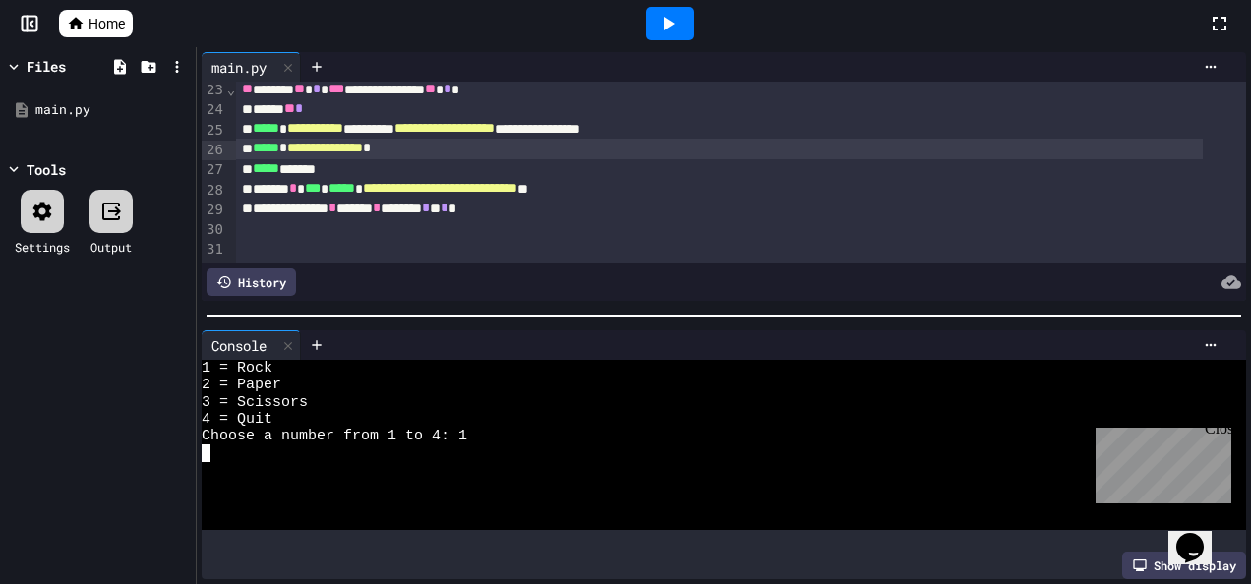
click at [672, 18] on icon at bounding box center [668, 24] width 24 height 24
click at [489, 435] on div "Choose a number from 1 to 4:" at bounding box center [706, 436] width 1009 height 17
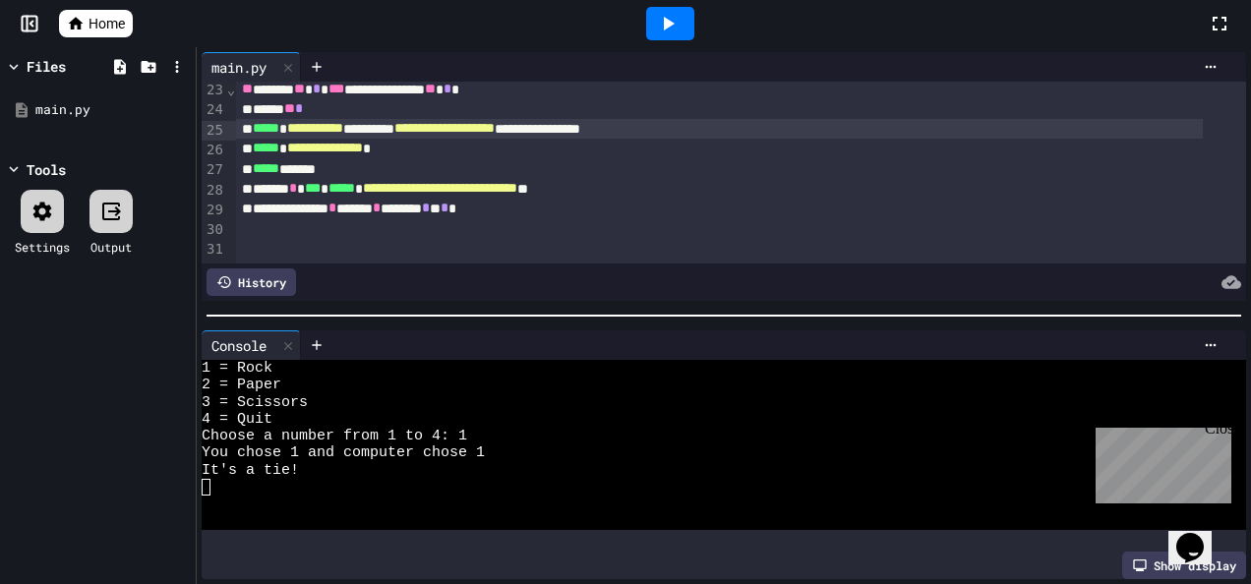
click at [495, 129] on span "**********" at bounding box center [444, 128] width 100 height 14
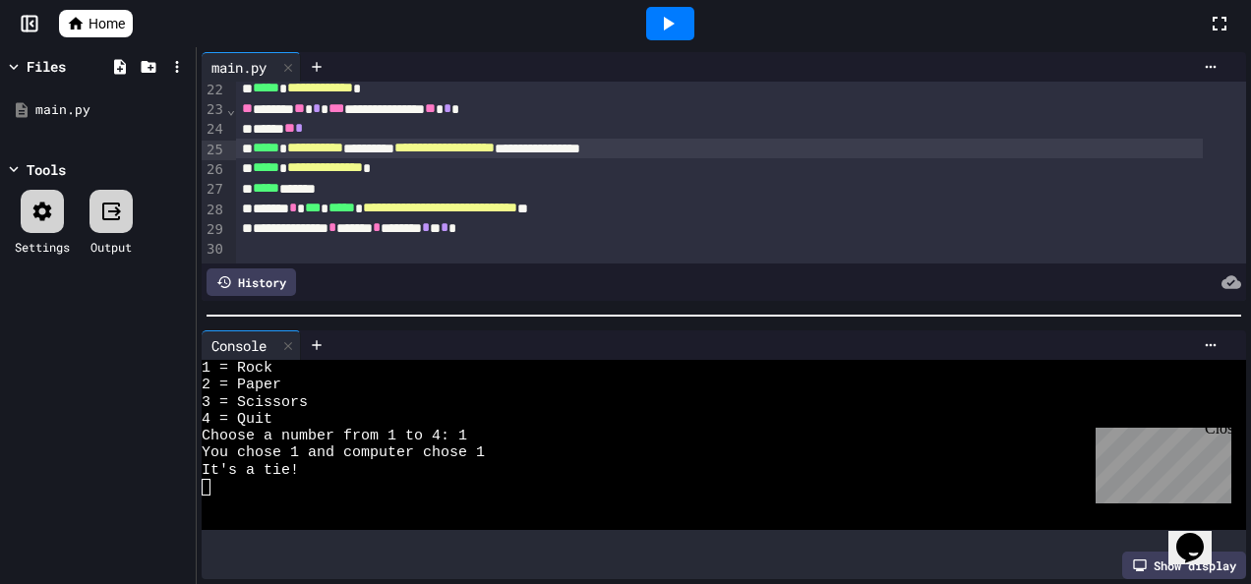
scroll to position [453, 0]
